Goal: Task Accomplishment & Management: Complete application form

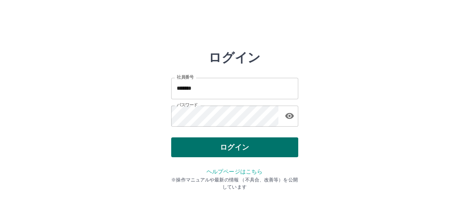
click at [217, 147] on button "ログイン" at bounding box center [234, 147] width 127 height 20
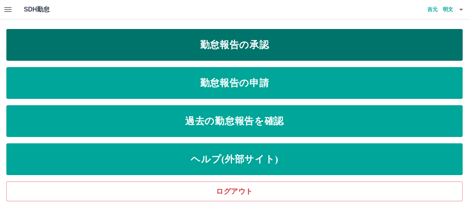
click at [37, 35] on link "勤怠報告の承認" at bounding box center [234, 45] width 457 height 32
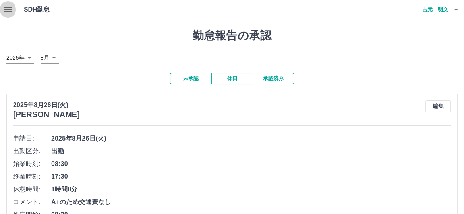
click at [5, 8] on icon "button" at bounding box center [8, 10] width 10 height 10
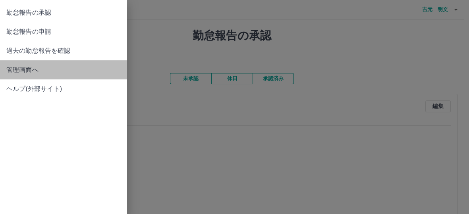
click at [14, 71] on span "管理画面へ" at bounding box center [63, 70] width 114 height 10
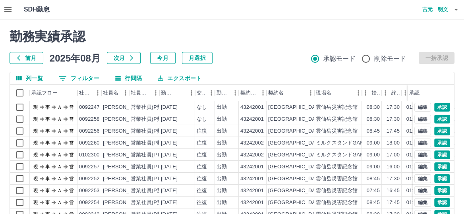
click at [6, 9] on icon "button" at bounding box center [7, 9] width 7 height 5
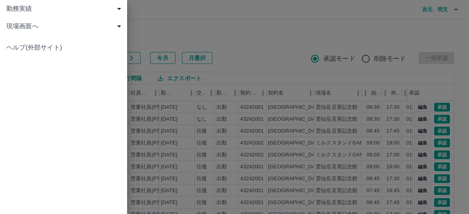
click at [240, 54] on div at bounding box center [234, 107] width 469 height 214
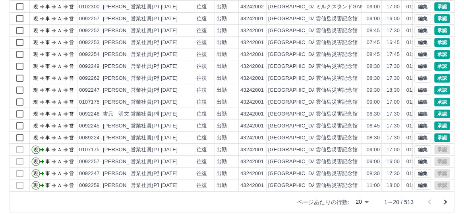
scroll to position [122, 0]
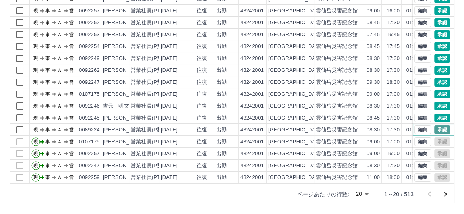
click at [437, 127] on button "承認" at bounding box center [442, 130] width 16 height 9
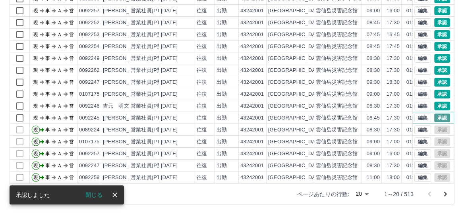
click at [434, 114] on button "承認" at bounding box center [442, 118] width 16 height 9
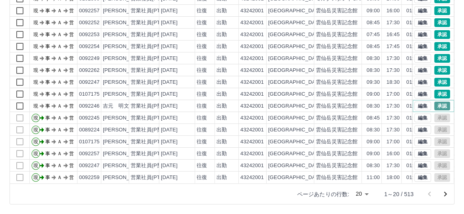
click at [438, 102] on button "承認" at bounding box center [442, 106] width 16 height 9
click at [437, 90] on button "承認" at bounding box center [442, 94] width 16 height 9
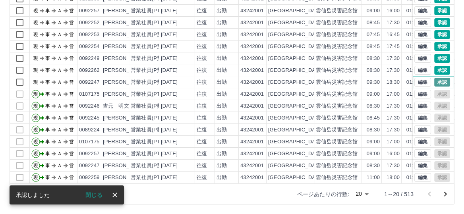
click at [439, 78] on button "承認" at bounding box center [442, 82] width 16 height 9
click at [438, 66] on button "承認" at bounding box center [442, 70] width 16 height 9
click at [439, 54] on button "承認" at bounding box center [442, 58] width 16 height 9
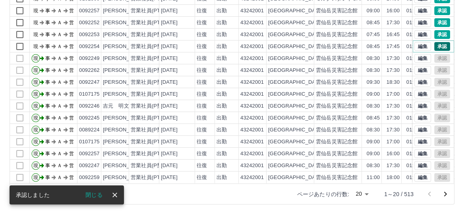
click at [437, 42] on button "承認" at bounding box center [442, 46] width 16 height 9
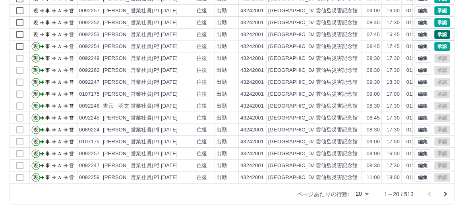
click at [437, 30] on button "承認" at bounding box center [442, 34] width 16 height 9
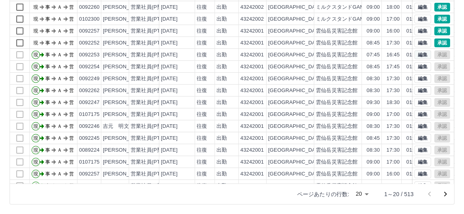
scroll to position [0, 0]
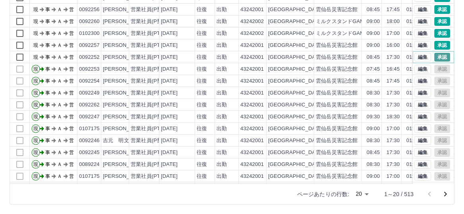
click at [434, 56] on button "承認" at bounding box center [442, 57] width 16 height 9
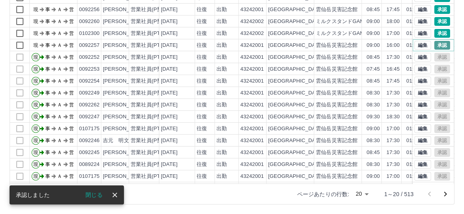
click at [438, 45] on button "承認" at bounding box center [442, 45] width 16 height 9
click at [438, 32] on button "承認" at bounding box center [442, 33] width 16 height 9
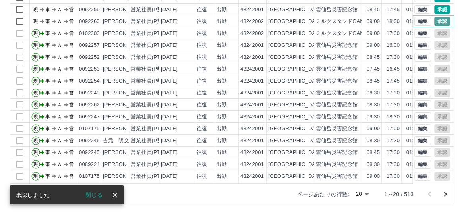
click at [439, 19] on button "承認" at bounding box center [442, 21] width 16 height 9
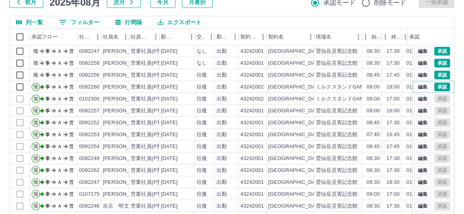
scroll to position [52, 0]
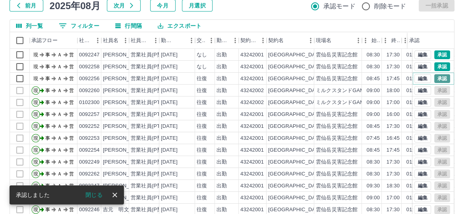
click at [436, 77] on button "承認" at bounding box center [442, 78] width 16 height 9
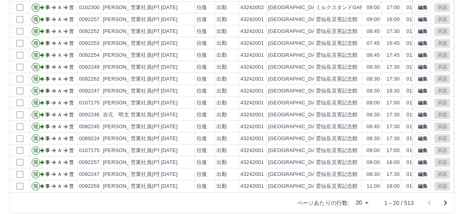
scroll to position [122, 0]
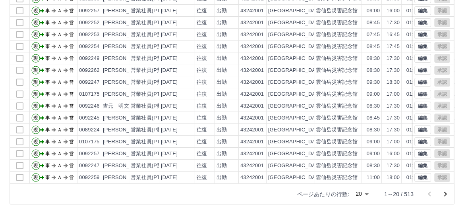
click at [448, 193] on icon "次のページへ" at bounding box center [446, 195] width 10 height 10
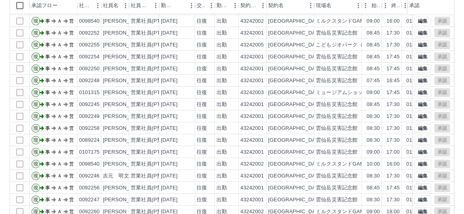
scroll to position [103, 0]
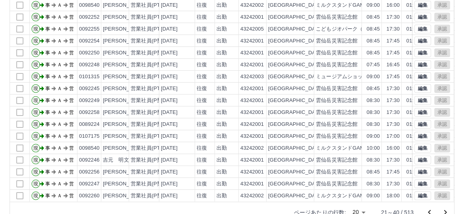
click at [427, 212] on icon "前のページへ" at bounding box center [430, 213] width 10 height 10
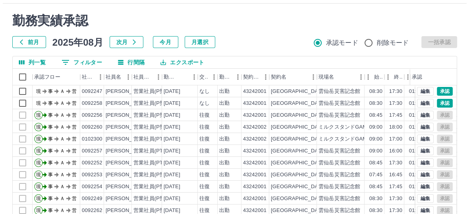
scroll to position [0, 0]
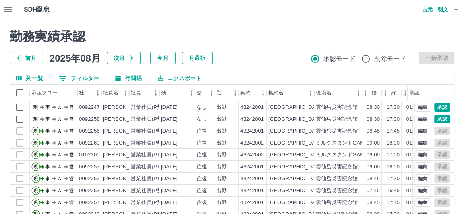
click at [431, 7] on h4 "吉元　明文" at bounding box center [425, 9] width 48 height 19
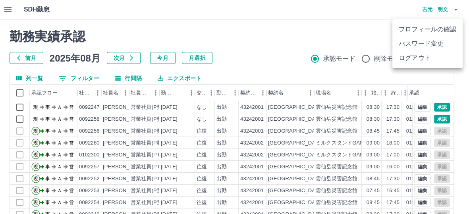
click at [413, 57] on li "ログアウト" at bounding box center [428, 58] width 70 height 14
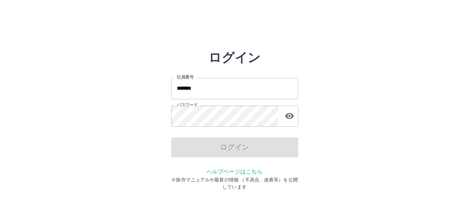
click at [209, 88] on input "*******" at bounding box center [234, 88] width 127 height 21
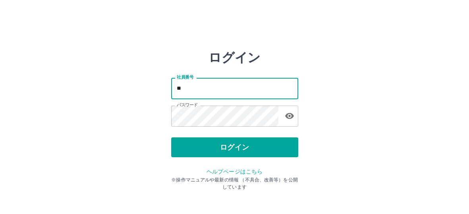
type input "*"
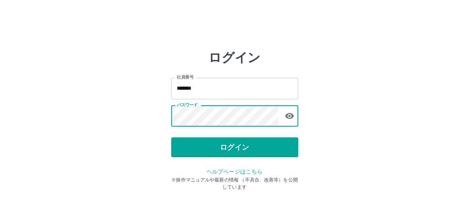
click at [362, 135] on div "ログイン 社員番号 ******* 社員番号 パスワード パスワード ログイン ヘルプページはこちら ※操作マニュアルや最新の情報 （不具合、改善等）を公開し…" at bounding box center [234, 113] width 469 height 127
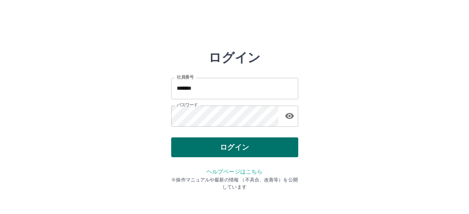
click at [278, 143] on button "ログイン" at bounding box center [234, 147] width 127 height 20
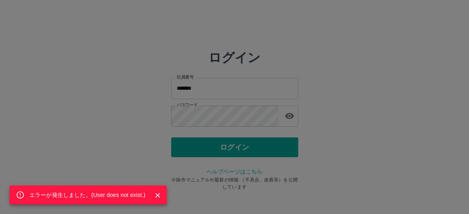
click at [137, 189] on div "エラーが発生しました。( User does not exist. )" at bounding box center [87, 195] width 116 height 14
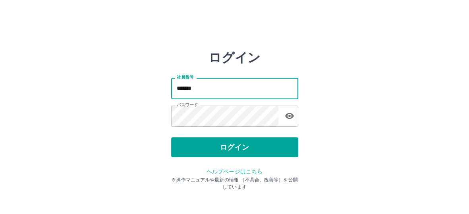
click at [207, 90] on input "*******" at bounding box center [234, 88] width 127 height 21
type input "*"
type input "*******"
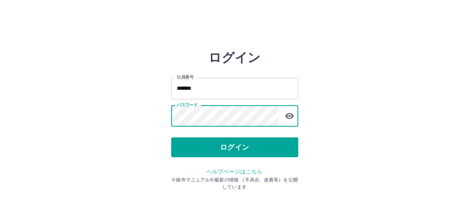
click at [408, 43] on html "ログイン 社員番号 ******* 社員番号 パスワード パスワード ログイン ヘルプページはこちら ※操作マニュアルや最新の情報 （不具合、改善等）を公開し…" at bounding box center [234, 88] width 469 height 177
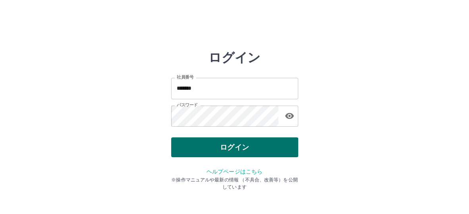
click at [249, 149] on button "ログイン" at bounding box center [234, 147] width 127 height 20
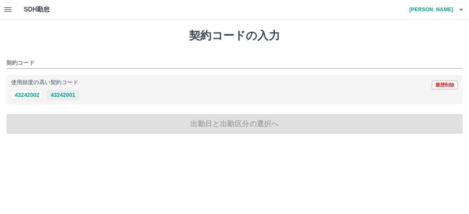
click at [66, 93] on button "43242001" at bounding box center [63, 95] width 32 height 10
type input "********"
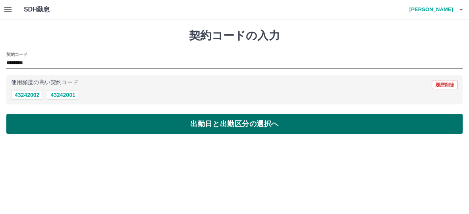
click at [74, 119] on button "出勤日と出勤区分の選択へ" at bounding box center [234, 124] width 457 height 20
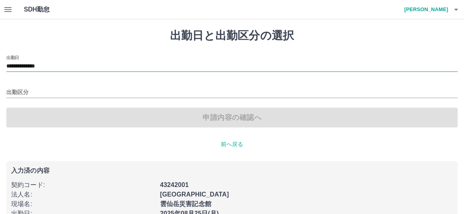
click at [34, 68] on input "**********" at bounding box center [231, 67] width 451 height 10
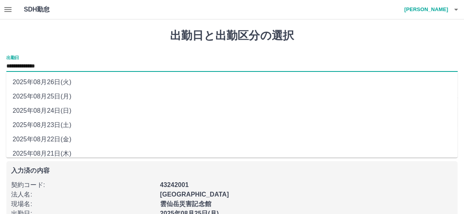
drag, startPoint x: 34, startPoint y: 68, endPoint x: 32, endPoint y: 81, distance: 12.9
click at [32, 81] on li "2025年08月26日(火)" at bounding box center [231, 82] width 451 height 14
type input "**********"
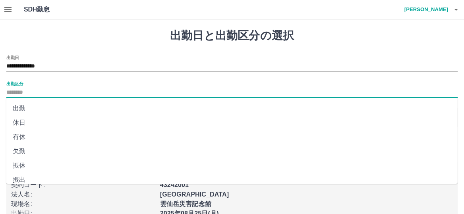
click at [21, 92] on input "出勤区分" at bounding box center [231, 93] width 451 height 10
click at [17, 105] on li "出勤" at bounding box center [231, 108] width 451 height 14
type input "**"
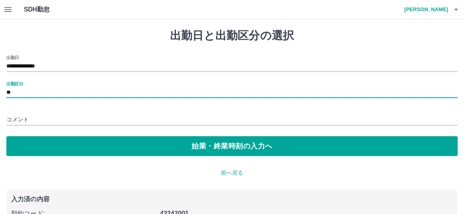
click at [23, 118] on input "コメント" at bounding box center [231, 120] width 451 height 12
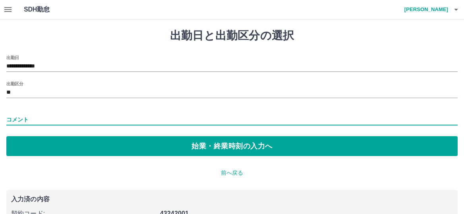
click at [23, 118] on input "コメント" at bounding box center [231, 120] width 451 height 12
type input "***"
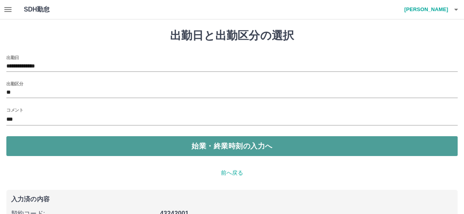
click at [88, 140] on button "始業・終業時刻の入力へ" at bounding box center [231, 146] width 451 height 20
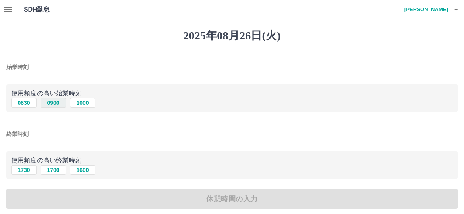
click at [58, 103] on button "0900" at bounding box center [53, 103] width 25 height 10
type input "****"
click at [54, 168] on button "1700" at bounding box center [53, 170] width 25 height 10
type input "****"
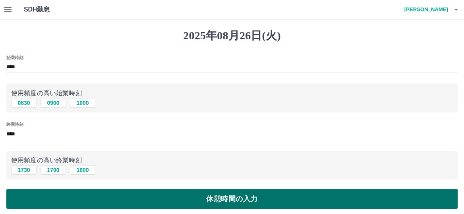
click at [53, 195] on button "休憩時間の入力" at bounding box center [231, 199] width 451 height 20
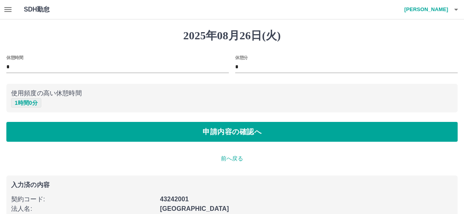
click at [20, 102] on button "1 時間 0 分" at bounding box center [26, 103] width 30 height 10
type input "*"
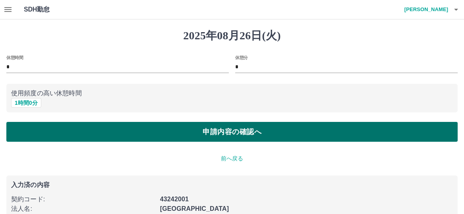
click at [31, 132] on button "申請内容の確認へ" at bounding box center [231, 132] width 451 height 20
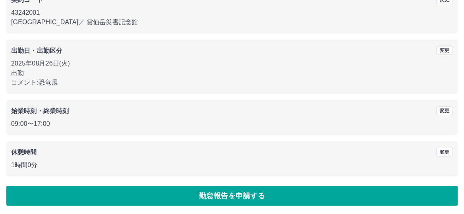
scroll to position [83, 0]
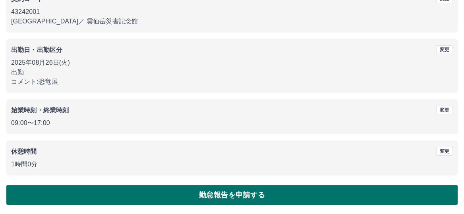
click at [110, 189] on button "勤怠報告を申請する" at bounding box center [231, 195] width 451 height 20
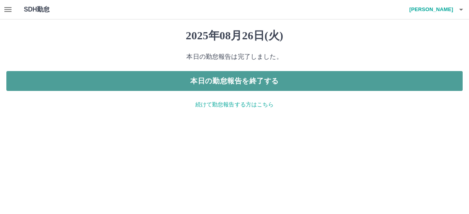
click at [182, 83] on button "本日の勤怠報告を終了する" at bounding box center [234, 81] width 457 height 20
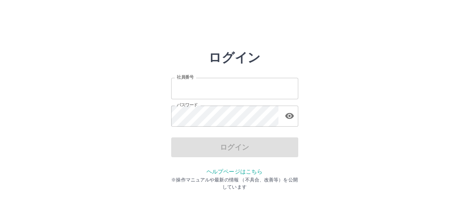
type input "*******"
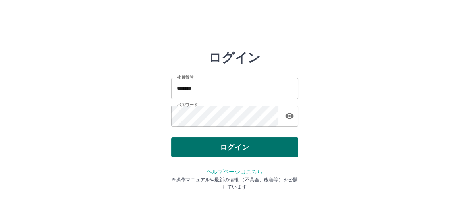
click at [185, 145] on div "ログイン" at bounding box center [234, 147] width 127 height 20
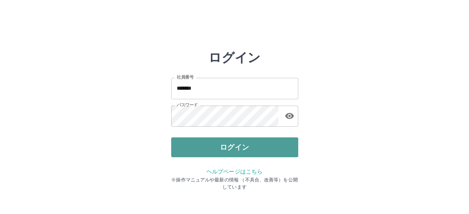
click at [185, 145] on button "ログイン" at bounding box center [234, 147] width 127 height 20
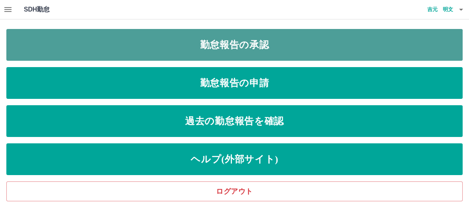
click at [100, 46] on link "勤怠報告の承認" at bounding box center [234, 45] width 457 height 32
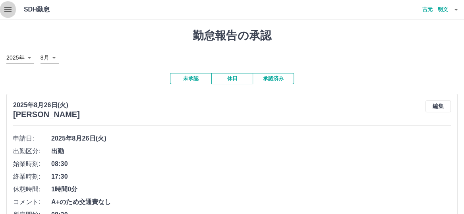
click at [5, 8] on icon "button" at bounding box center [8, 10] width 10 height 10
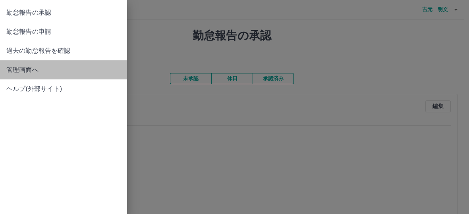
click at [32, 71] on span "管理画面へ" at bounding box center [63, 70] width 114 height 10
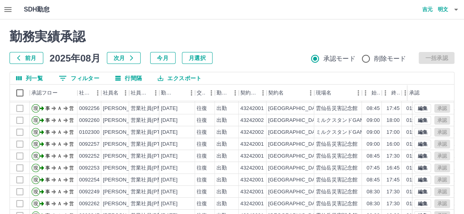
scroll to position [34, 0]
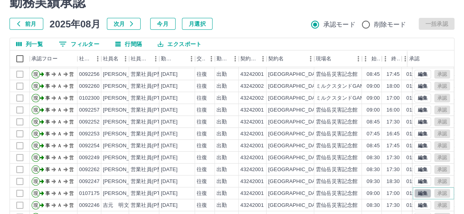
click at [414, 189] on button "編集" at bounding box center [422, 193] width 17 height 9
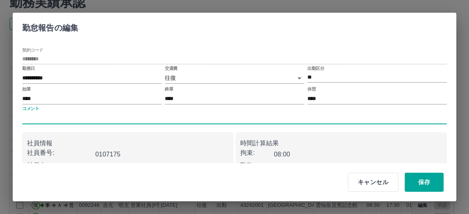
click at [72, 114] on input "コメント" at bounding box center [234, 118] width 425 height 12
type input "**********"
click at [163, 144] on p "社員情報" at bounding box center [128, 144] width 202 height 10
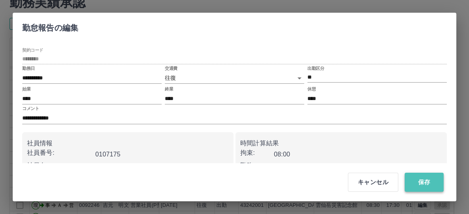
click at [418, 180] on button "保存" at bounding box center [424, 182] width 39 height 19
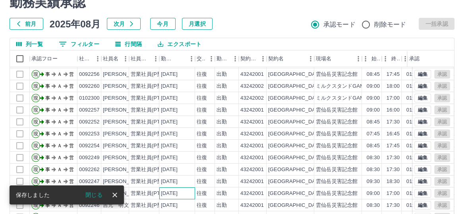
click at [189, 188] on div "2025-08-25" at bounding box center [177, 194] width 36 height 12
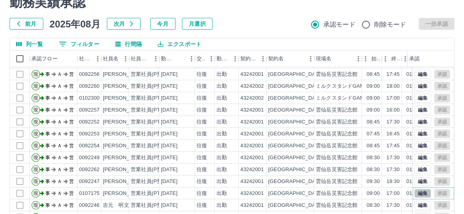
click at [414, 189] on button "編集" at bounding box center [422, 193] width 17 height 9
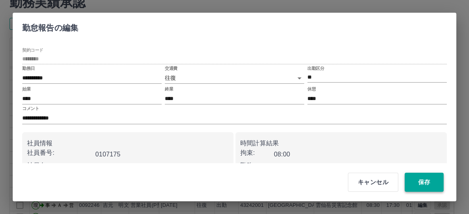
click at [434, 179] on button "保存" at bounding box center [424, 182] width 39 height 19
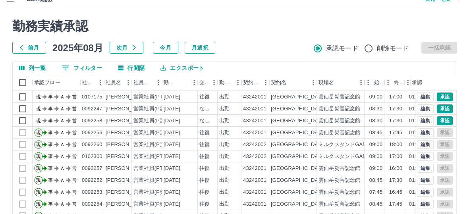
scroll to position [0, 0]
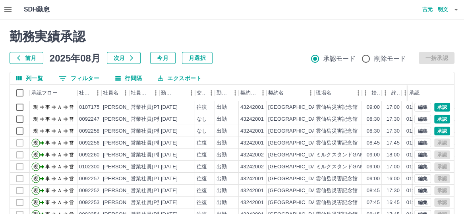
click at [429, 8] on h4 "吉元　明文" at bounding box center [425, 9] width 48 height 19
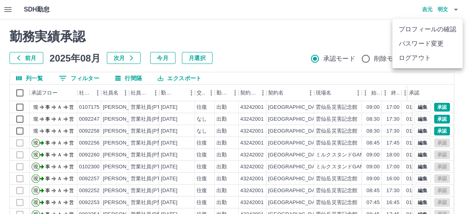
click at [408, 54] on li "ログアウト" at bounding box center [428, 58] width 70 height 14
